Goal: Check status: Check status

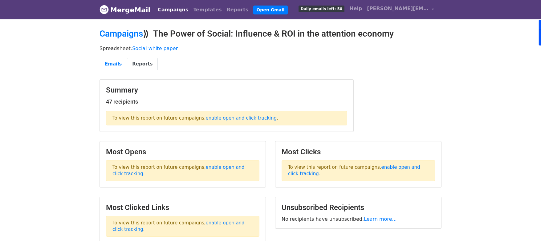
click at [169, 12] on link "Campaigns" at bounding box center [172, 10] width 35 height 12
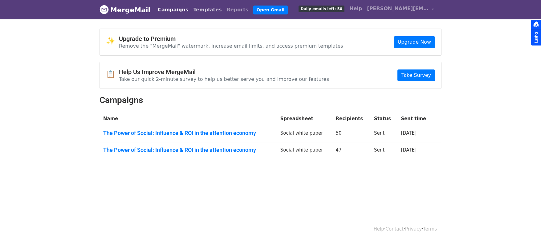
click at [203, 5] on link "Templates" at bounding box center [207, 10] width 33 height 12
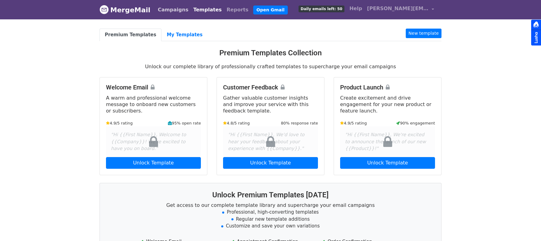
click at [159, 6] on link "Campaigns" at bounding box center [172, 10] width 35 height 12
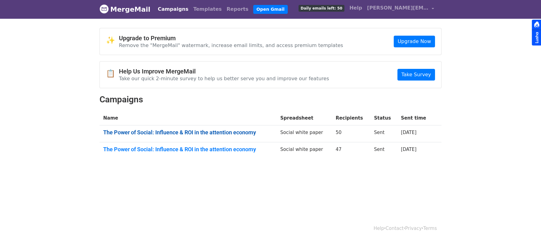
click at [218, 132] on link "The Power of Social: Influence & ROI in the attention economy" at bounding box center [188, 132] width 170 height 7
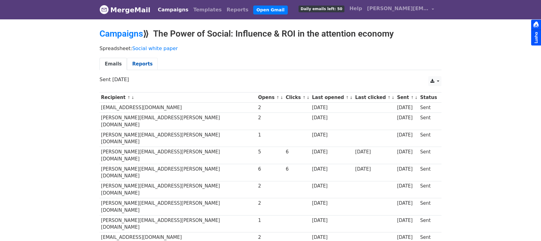
click at [140, 66] on link "Reports" at bounding box center [142, 64] width 31 height 13
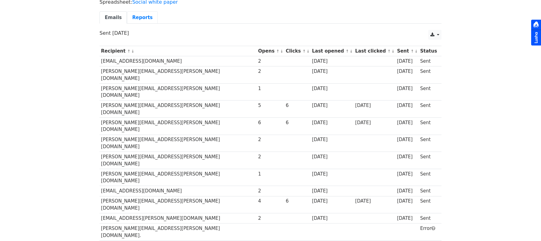
scroll to position [46, 0]
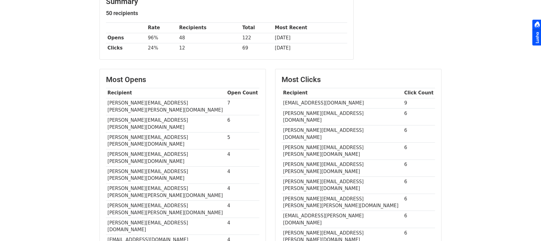
scroll to position [83, 0]
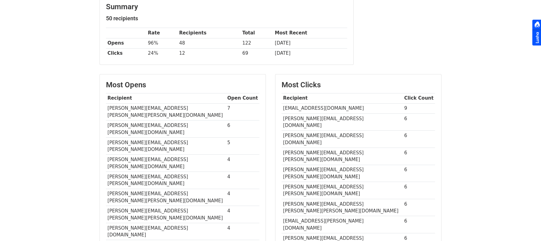
click at [333, 108] on td "[EMAIL_ADDRESS][DOMAIN_NAME]" at bounding box center [341, 108] width 121 height 10
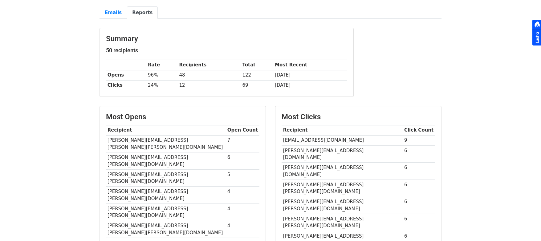
scroll to position [56, 0]
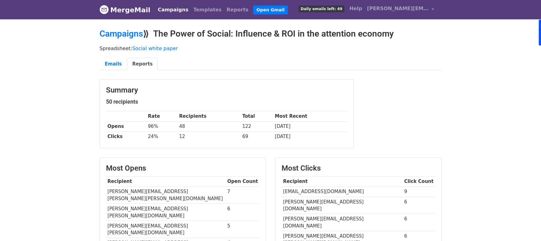
click at [146, 63] on link "Reports" at bounding box center [142, 64] width 31 height 13
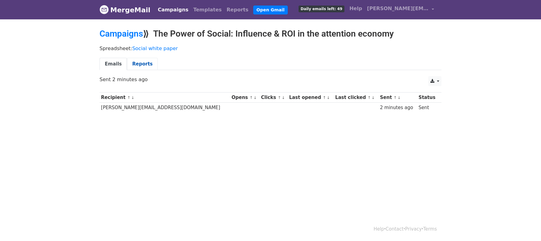
click at [135, 65] on link "Reports" at bounding box center [142, 64] width 31 height 13
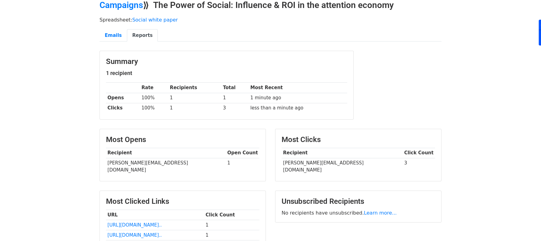
scroll to position [29, 0]
click at [402, 164] on td "3" at bounding box center [418, 166] width 32 height 17
click at [475, 176] on body "MergeMail Campaigns Templates Reports Open Gmail Daily emails left: 49 Help lew…" at bounding box center [270, 129] width 541 height 317
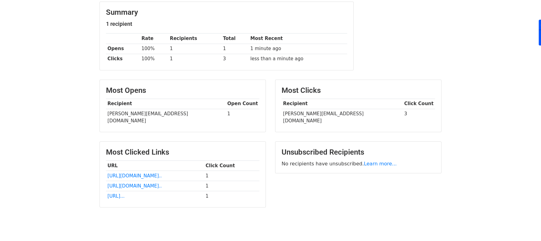
scroll to position [93, 0]
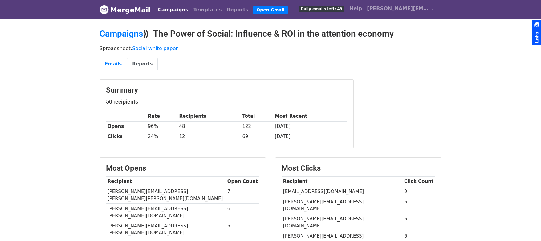
click at [304, 195] on td "ewilson@climategroup.org" at bounding box center [341, 192] width 121 height 10
click at [404, 182] on th "Click Count" at bounding box center [418, 182] width 32 height 10
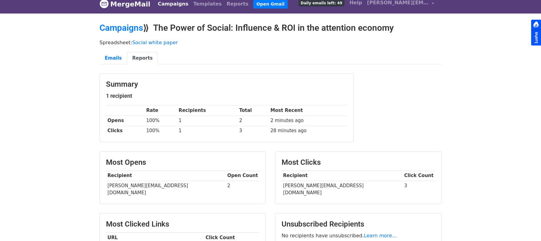
scroll to position [6, 0]
